Goal: Task Accomplishment & Management: Manage account settings

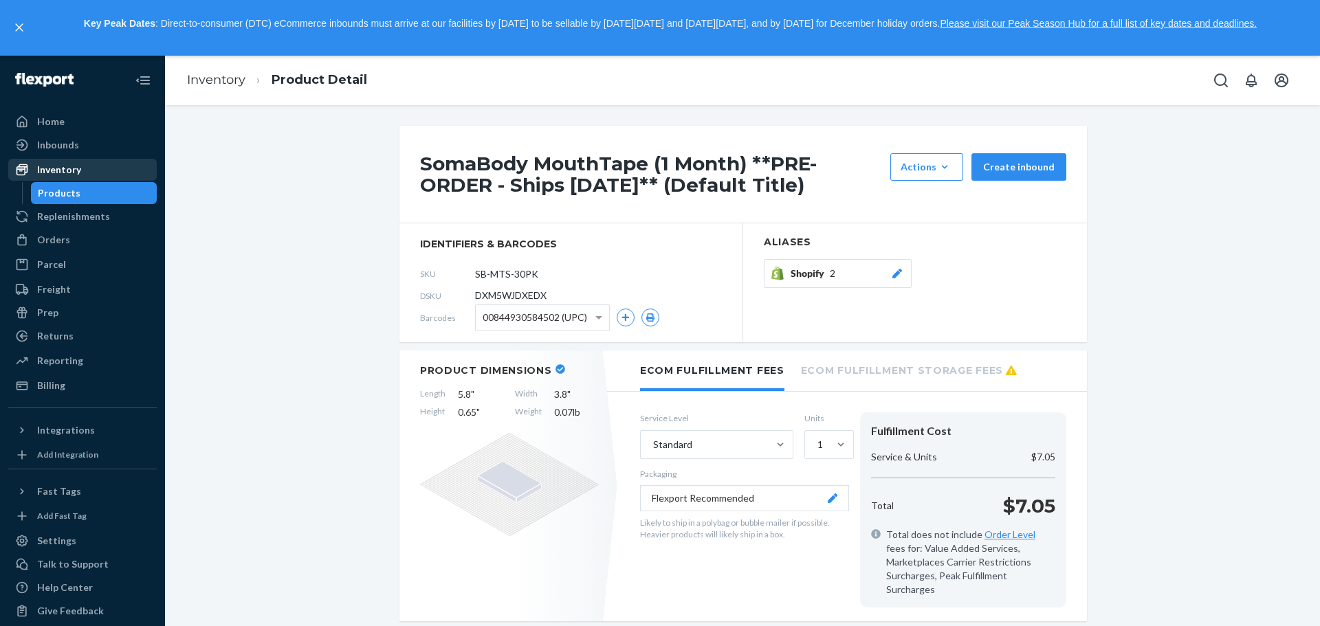
click at [70, 173] on div "Inventory" at bounding box center [59, 170] width 44 height 14
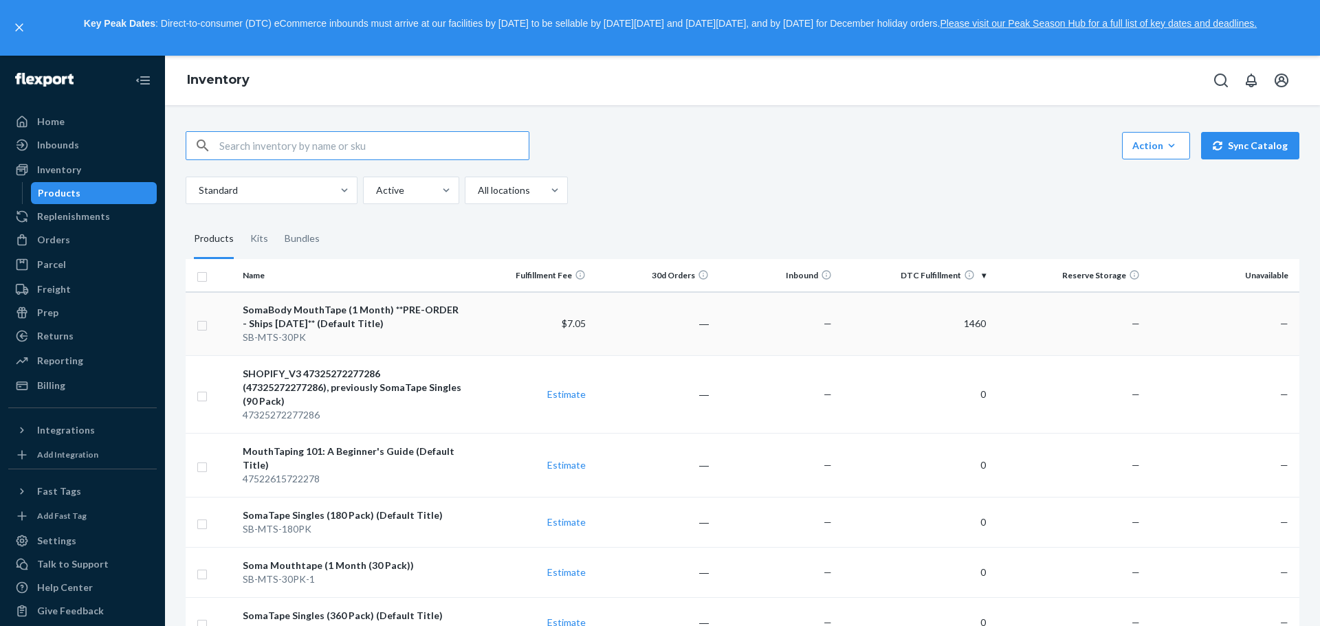
click at [421, 329] on div "SomaBody MouthTape (1 Month) **PRE-ORDER - Ships [DATE]** (Default Title)" at bounding box center [353, 317] width 220 height 28
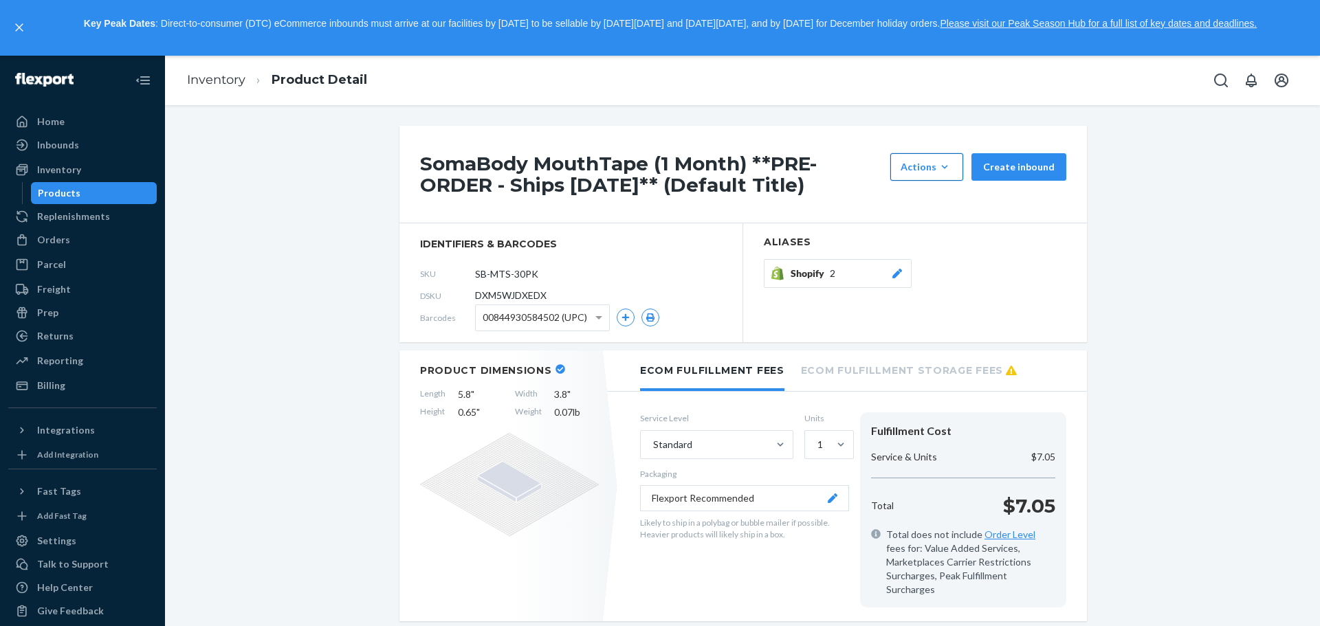
click at [928, 176] on button "Actions Add components Hide Request removal" at bounding box center [926, 167] width 73 height 28
click at [939, 259] on span "Request removal" at bounding box center [947, 259] width 85 height 10
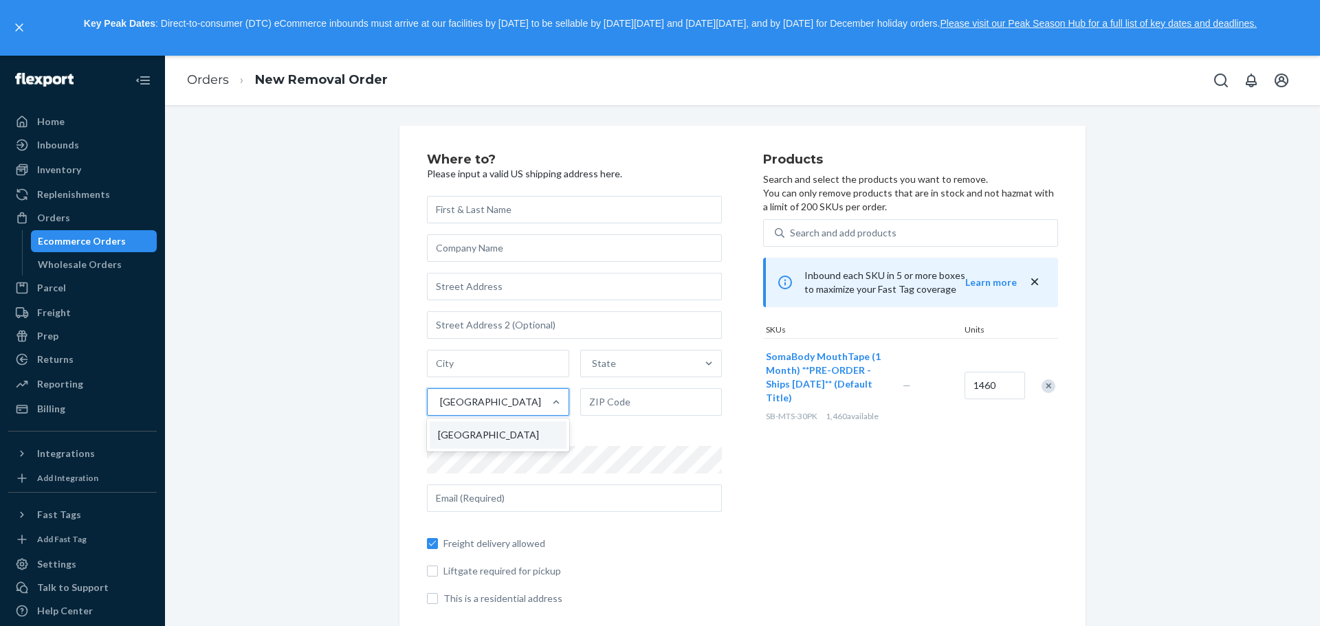
click at [512, 403] on div "[GEOGRAPHIC_DATA]" at bounding box center [486, 403] width 116 height 28
click at [440, 403] on input "option United States focused, 1 of 1. 1 result available. Use Up and Down to ch…" at bounding box center [439, 402] width 1 height 14
click at [512, 404] on div "[GEOGRAPHIC_DATA]" at bounding box center [486, 403] width 116 height 28
click at [440, 404] on input "option United States focused, 1 of 1. 1 result available. Use Up and Down to ch…" at bounding box center [439, 402] width 1 height 14
click at [512, 404] on div "[GEOGRAPHIC_DATA]" at bounding box center [486, 403] width 116 height 28
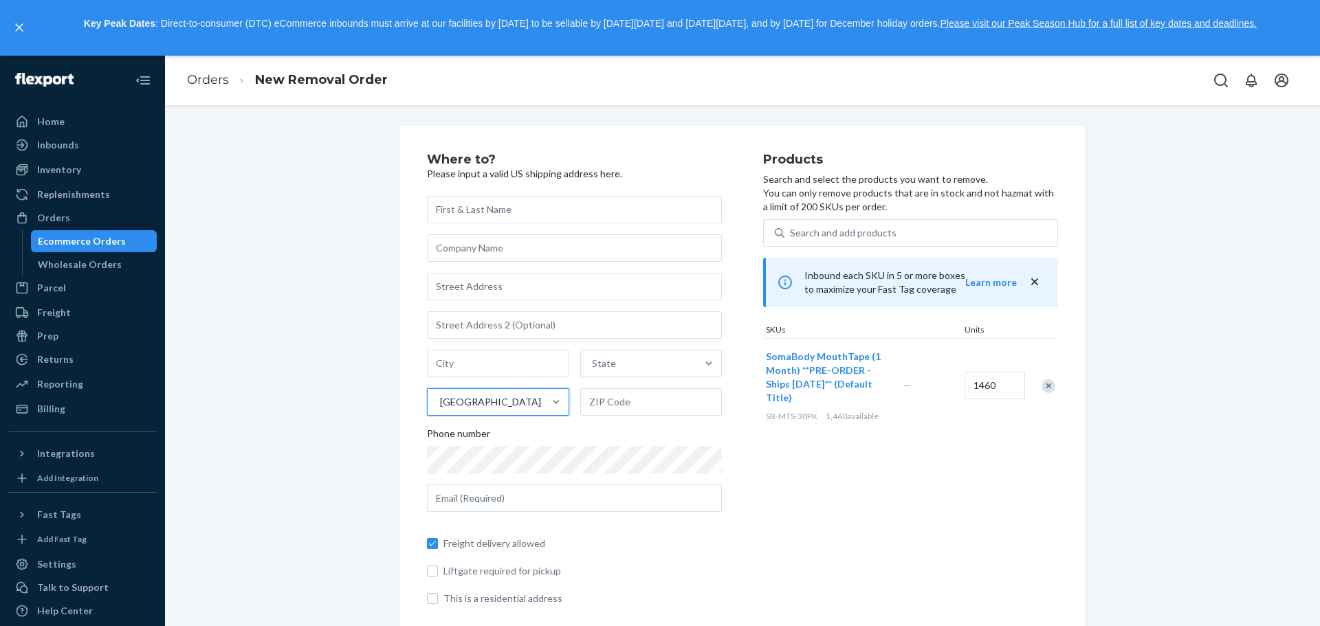
click at [440, 404] on input "0 results available. Select is focused ,type to refine list, press Down to open…" at bounding box center [439, 402] width 1 height 14
click at [502, 292] on input "text" at bounding box center [574, 287] width 295 height 28
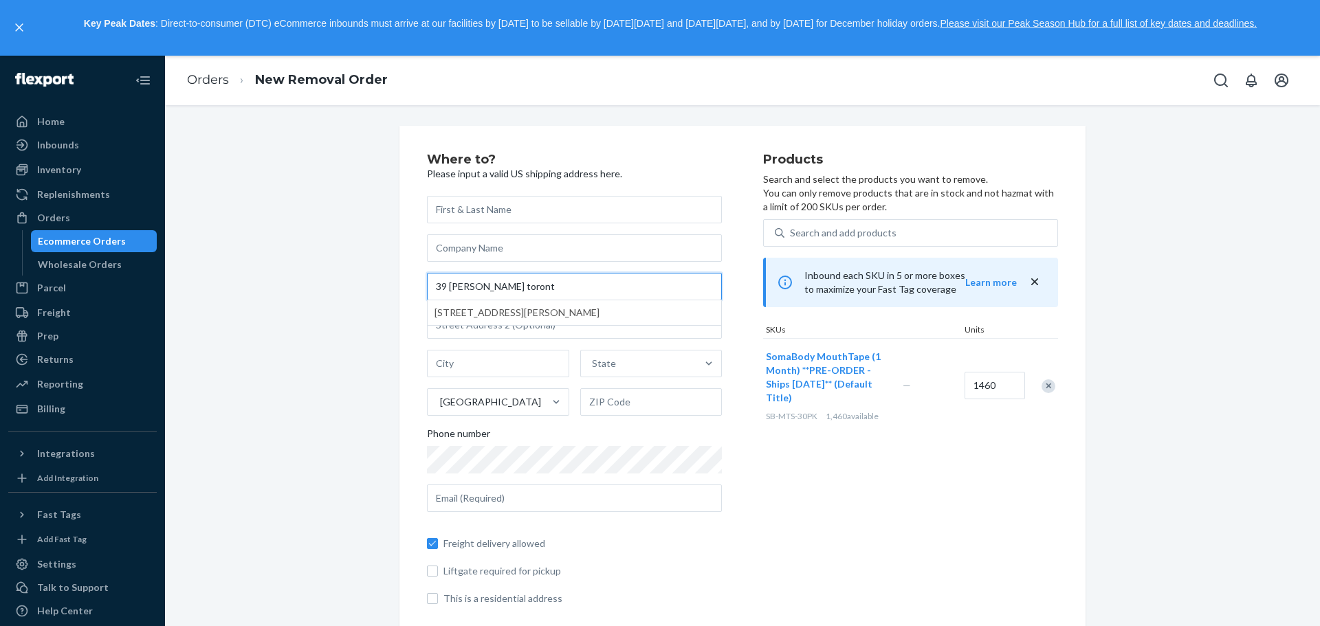
type input "39 [PERSON_NAME] [GEOGRAPHIC_DATA]"
click at [502, 292] on input "39 [PERSON_NAME] [GEOGRAPHIC_DATA]" at bounding box center [574, 287] width 295 height 28
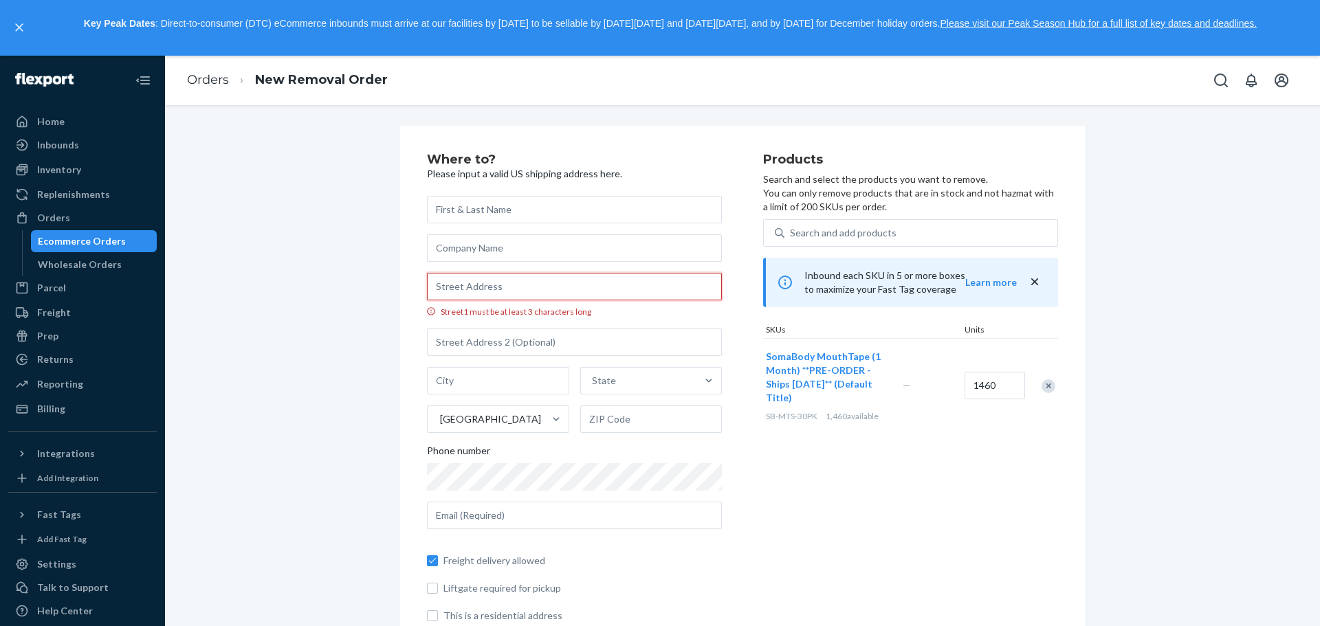
paste input "[STREET_ADDRESS]"
type input "[STREET_ADDRESS]"
type input "[GEOGRAPHIC_DATA]"
type input "14305"
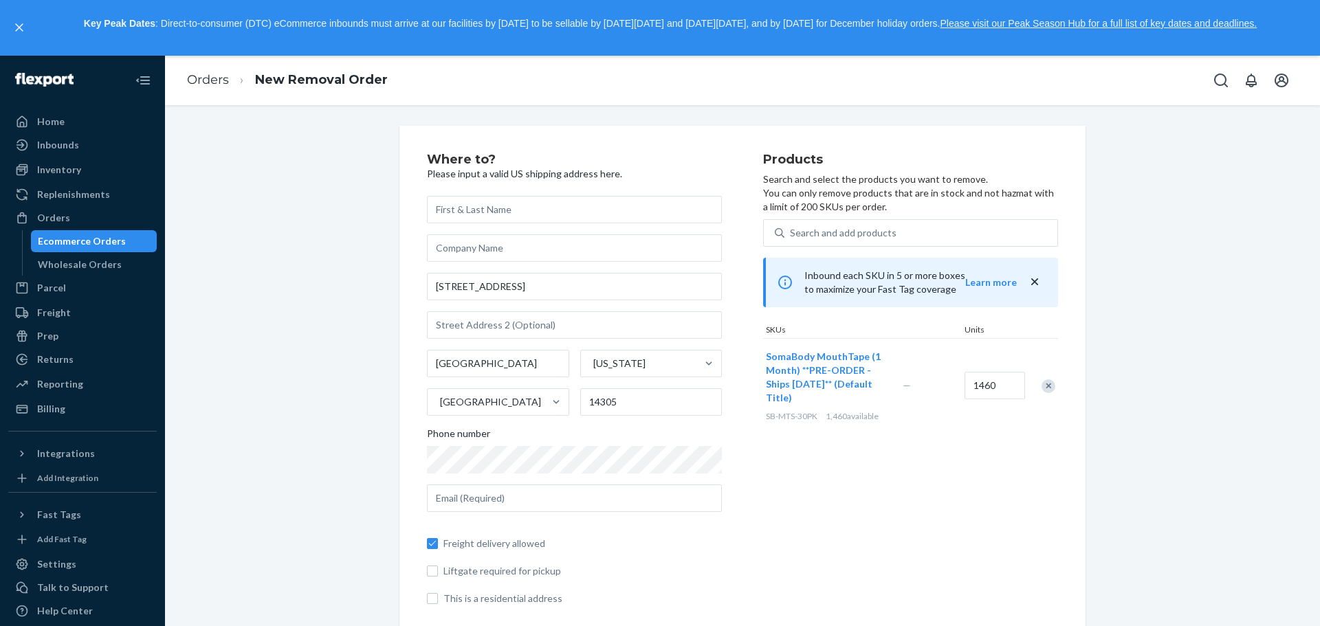
scroll to position [18, 0]
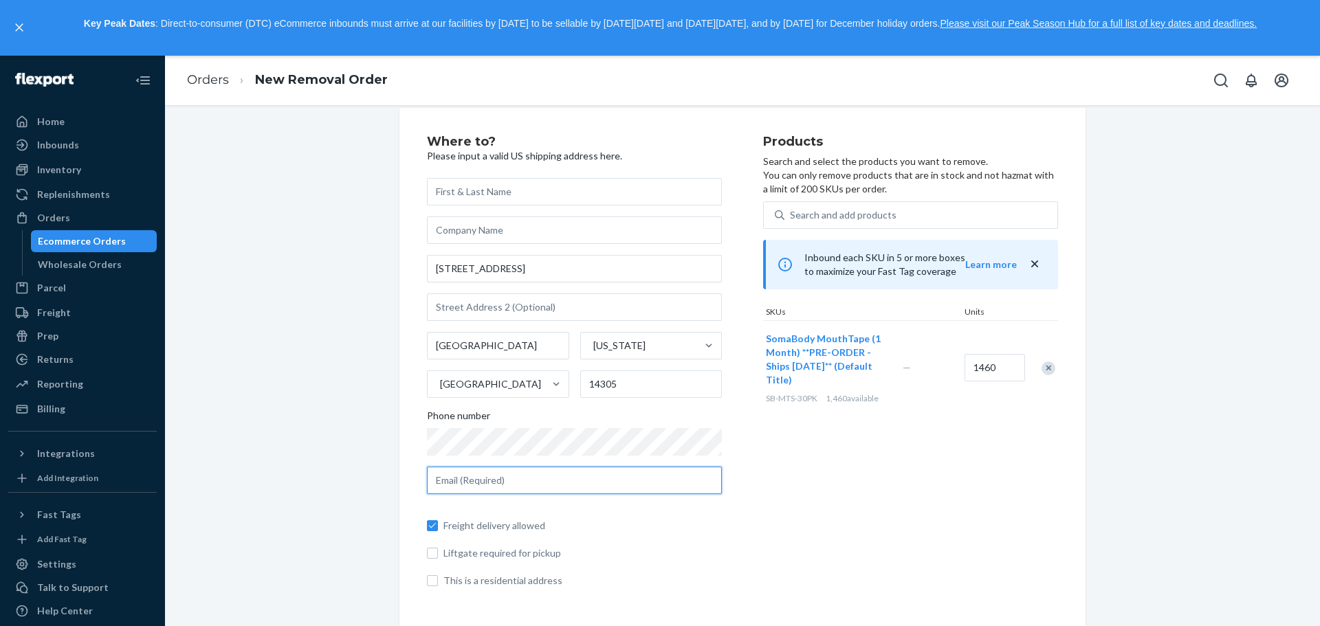
click at [485, 474] on input "text" at bounding box center [574, 481] width 295 height 28
type input "m"
type input "[EMAIL_ADDRESS][DOMAIN_NAME]"
click at [779, 474] on div "Products Search and select the products you want to remove. You can only remove…" at bounding box center [910, 366] width 295 height 463
click at [474, 204] on input "text" at bounding box center [574, 192] width 295 height 28
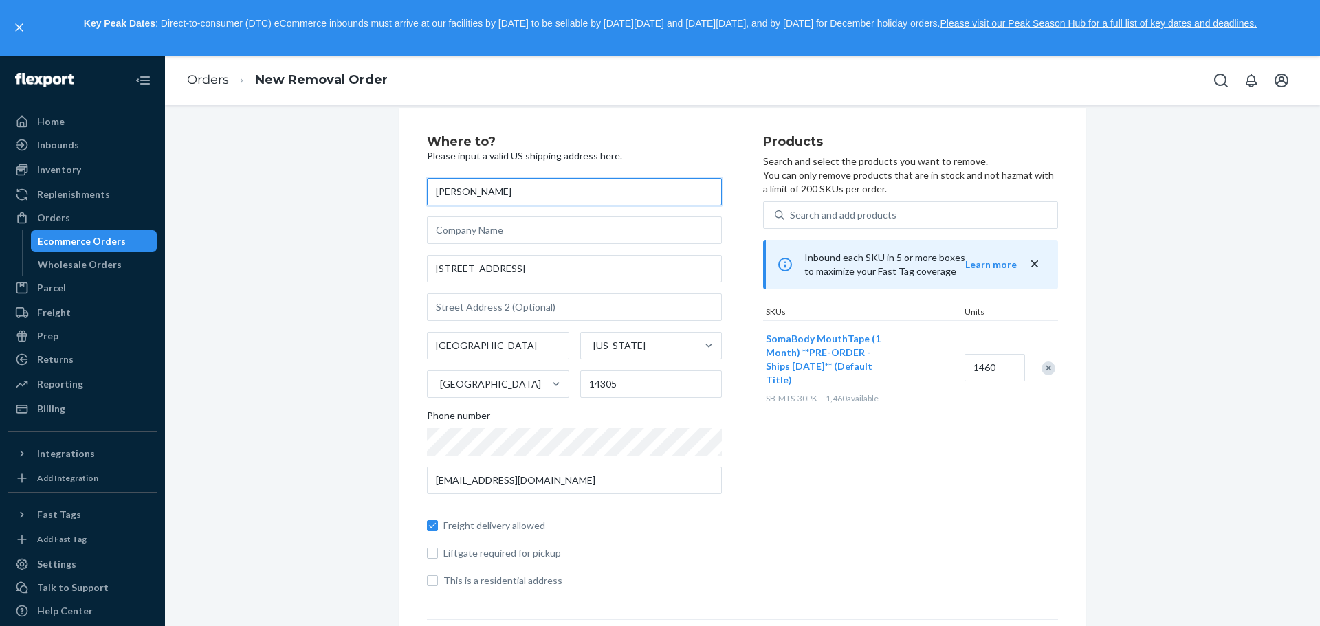
type input "[PERSON_NAME]"
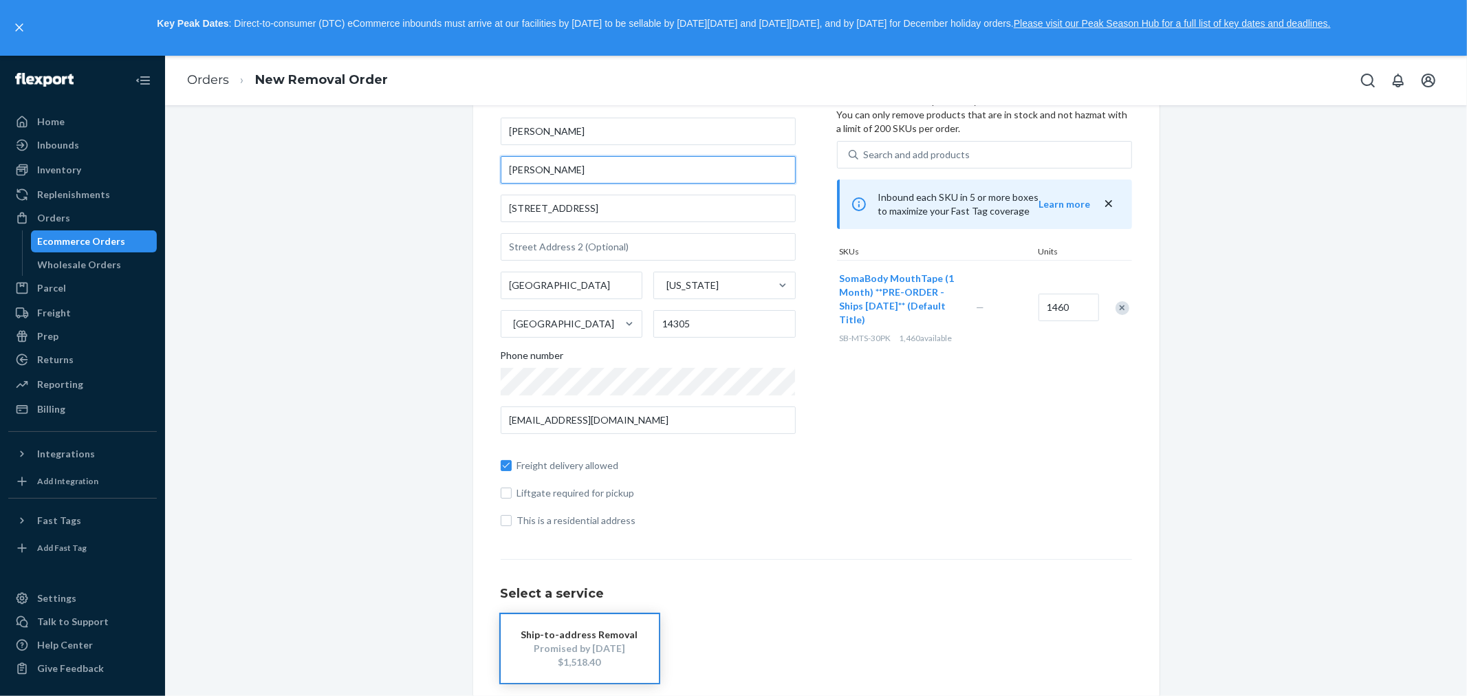
scroll to position [80, 0]
type input "[PERSON_NAME]"
